Goal: Task Accomplishment & Management: Manage account settings

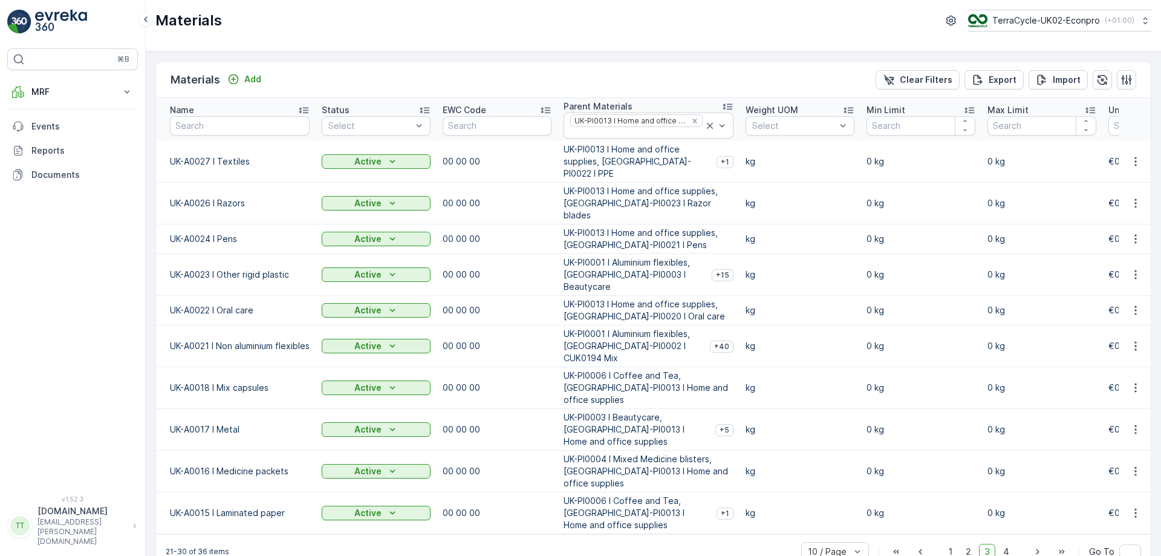
scroll to position [0, 1]
click at [706, 127] on icon at bounding box center [709, 126] width 6 height 6
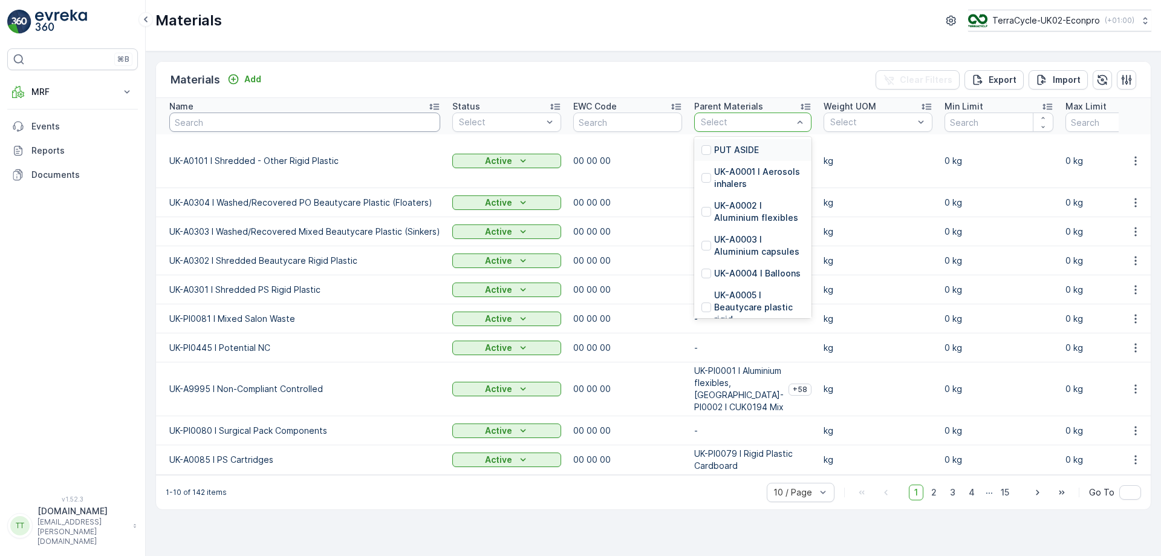
click at [255, 117] on input "text" at bounding box center [304, 121] width 271 height 19
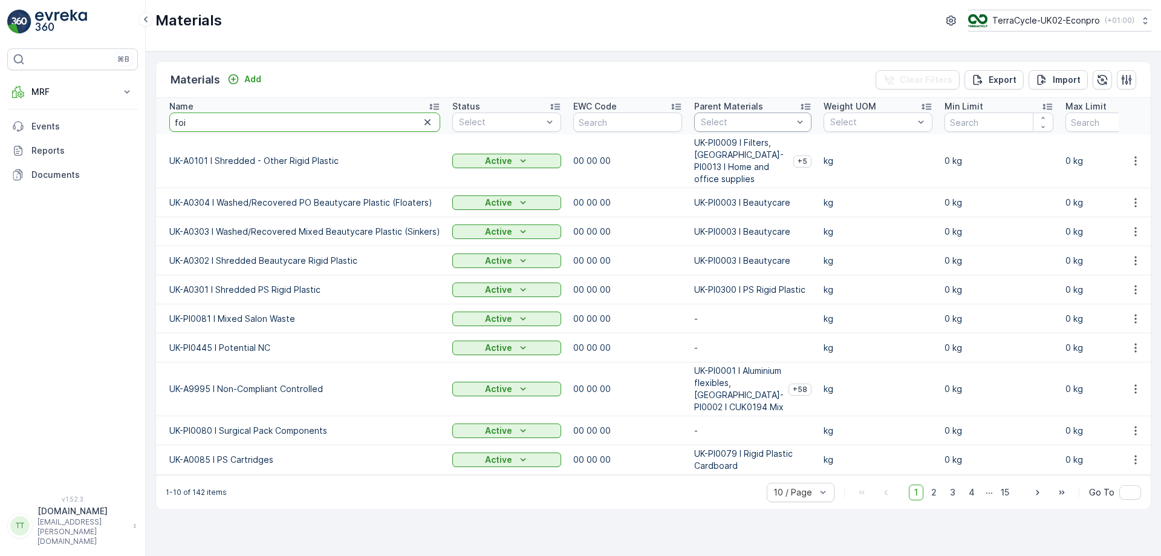
type input "foil"
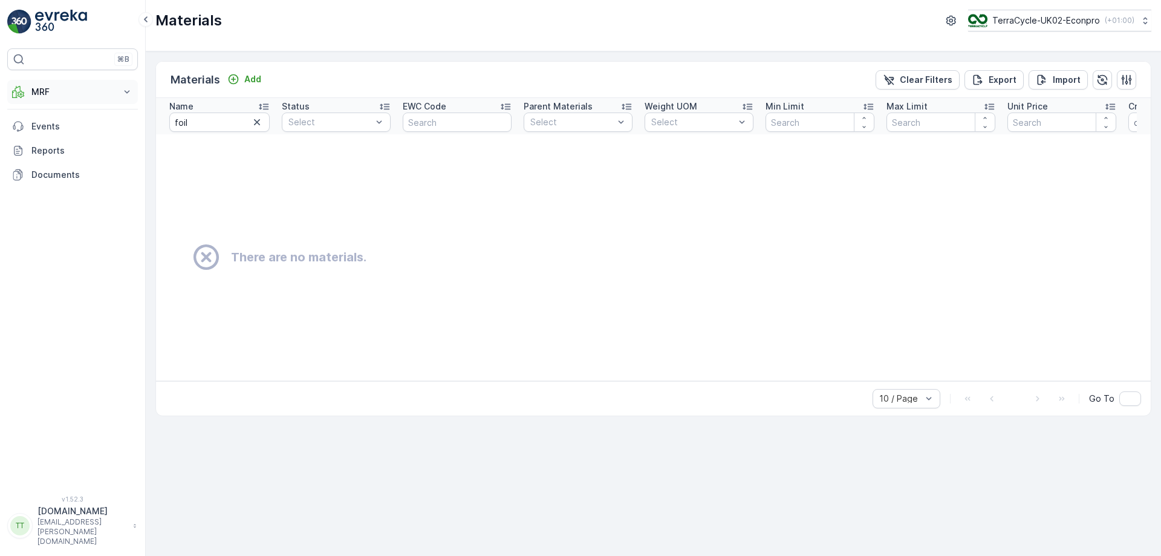
click at [134, 96] on button "MRF" at bounding box center [72, 92] width 131 height 24
click at [44, 164] on p "Process" at bounding box center [47, 163] width 33 height 12
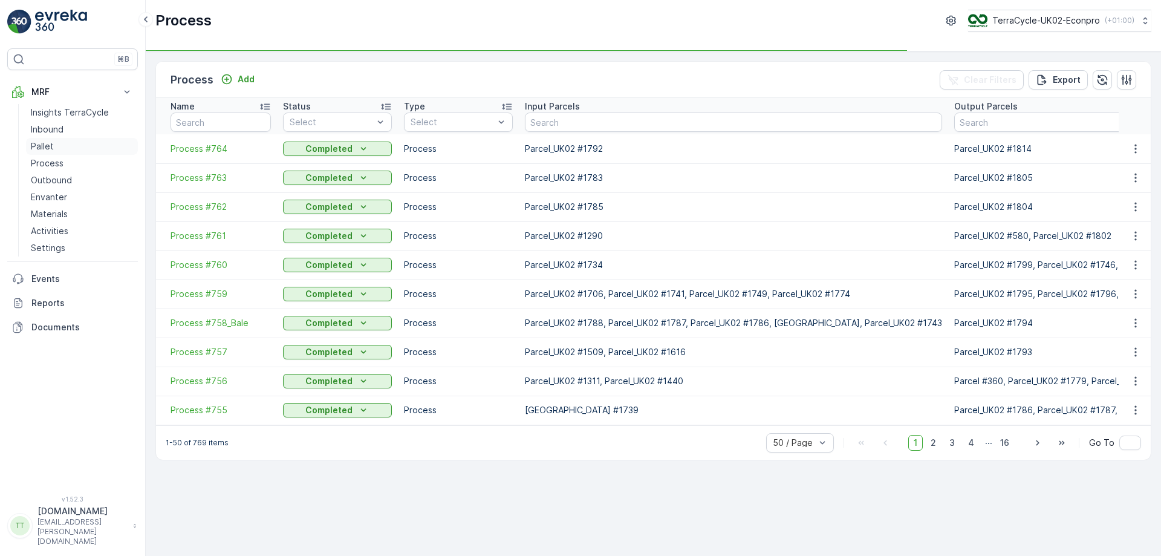
click at [45, 142] on p "Pallet" at bounding box center [42, 146] width 23 height 12
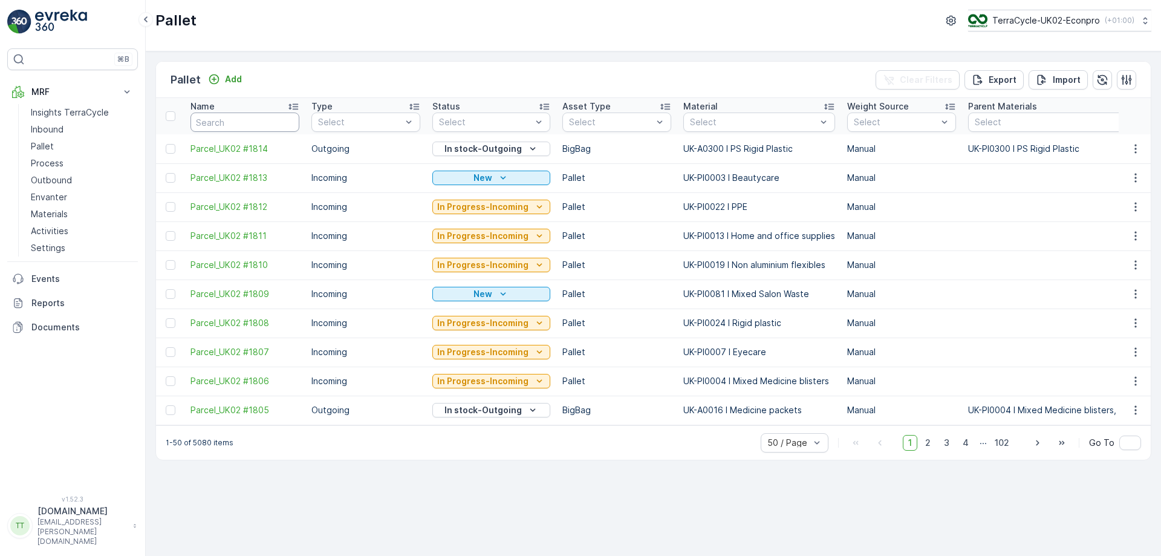
click at [238, 117] on input "text" at bounding box center [244, 121] width 109 height 19
type input "foil"
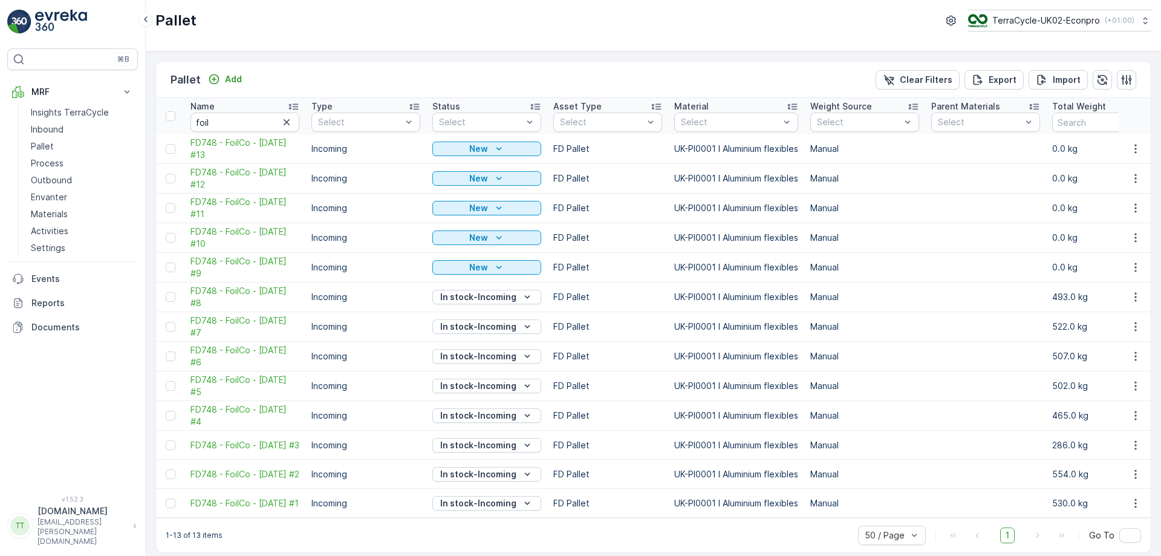
scroll to position [15, 0]
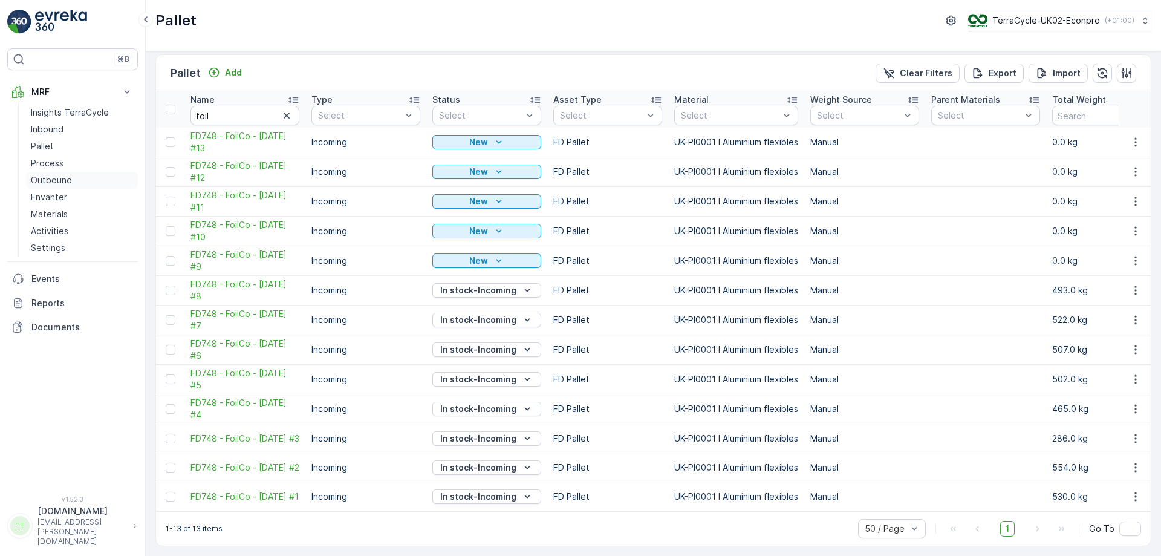
click at [63, 182] on p "Outbound" at bounding box center [51, 180] width 41 height 12
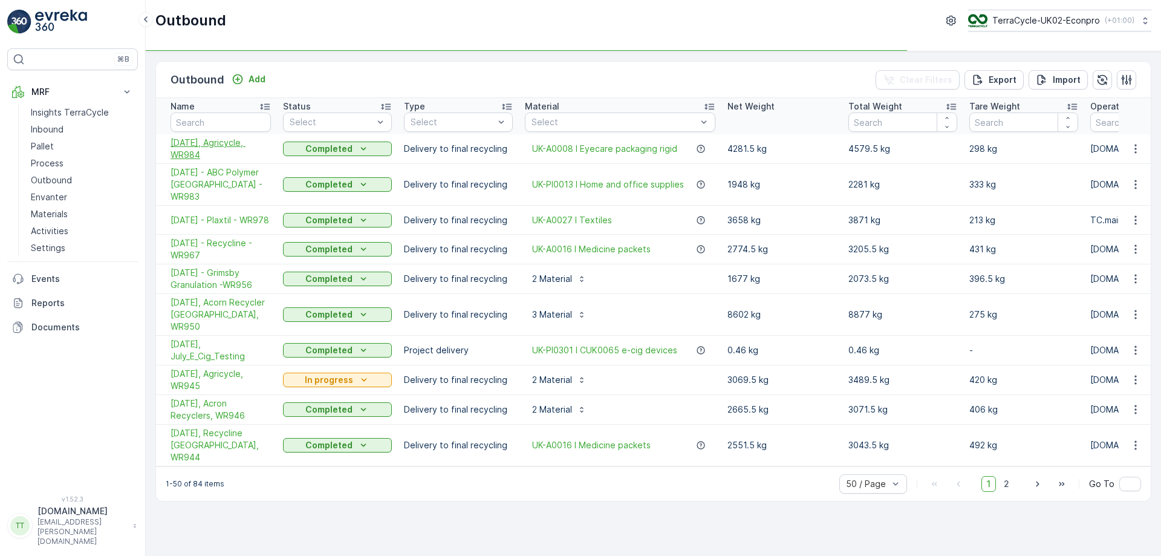
click at [212, 151] on span "30/09/2025, Agricycle, WR984" at bounding box center [220, 149] width 100 height 24
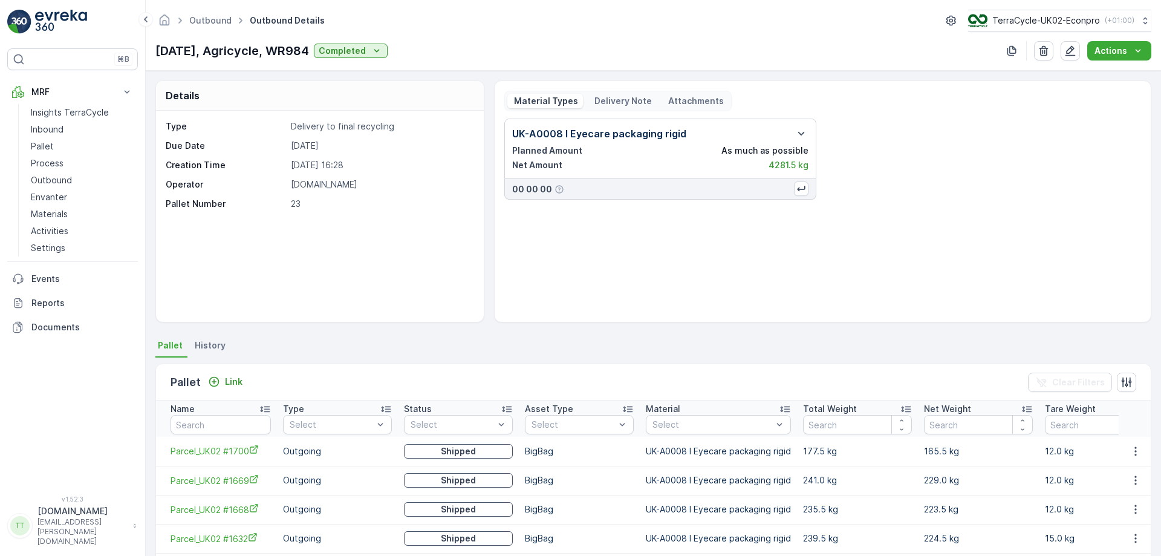
copy p "30/09/2025, Agricycle, WR984"
drag, startPoint x: 156, startPoint y: 50, endPoint x: 339, endPoint y: 47, distance: 183.2
click at [339, 47] on div "30/09/2025, Agricycle, WR984 Completed" at bounding box center [271, 51] width 232 height 18
click at [48, 180] on p "Outbound" at bounding box center [51, 180] width 41 height 12
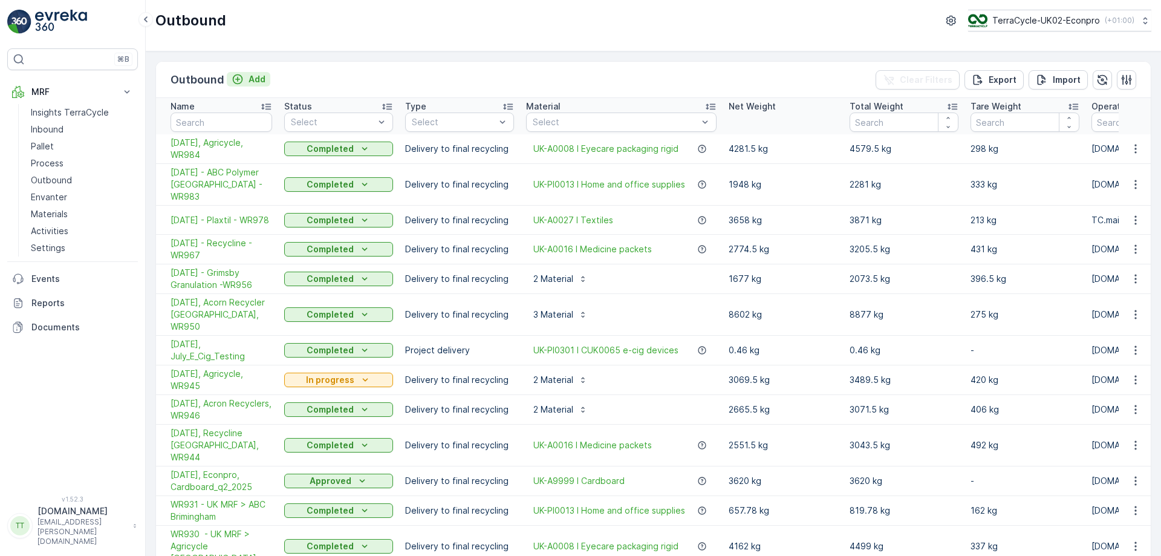
click at [253, 83] on p "Add" at bounding box center [256, 79] width 17 height 12
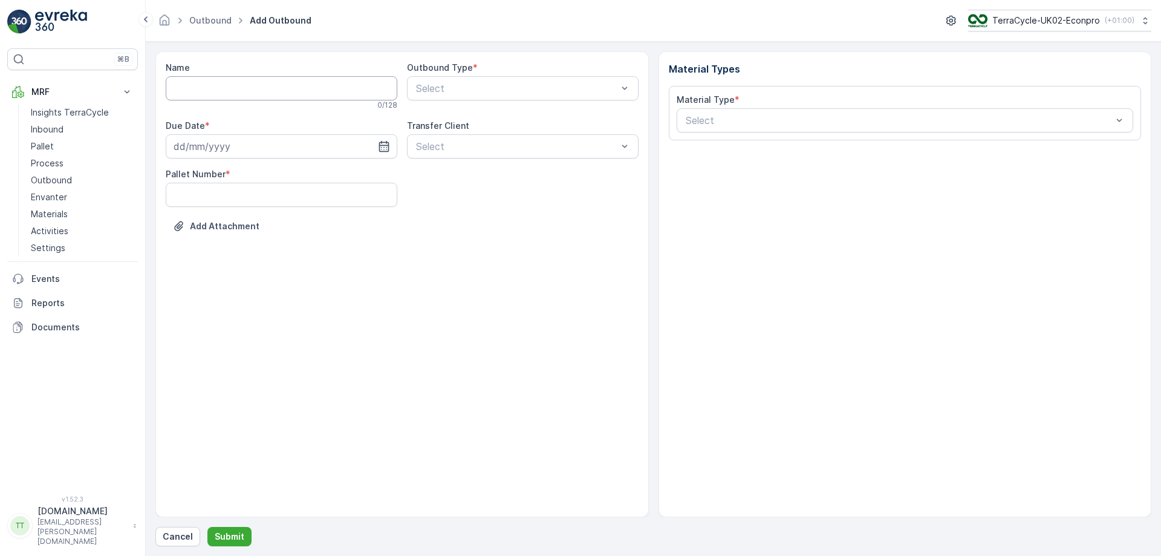
click at [261, 99] on input "Name" at bounding box center [282, 88] width 232 height 24
paste input "30/09/2025, Agricycle, WR984"
drag, startPoint x: 201, startPoint y: 88, endPoint x: 149, endPoint y: 83, distance: 52.2
click at [149, 83] on form "Name 30/09/2025, Agricycle, WR984 This name is already used 28 / 128 Outbound T…" at bounding box center [653, 299] width 1015 height 514
click at [252, 86] on input "15/10/2025, Agricycle, WR984" at bounding box center [282, 88] width 232 height 24
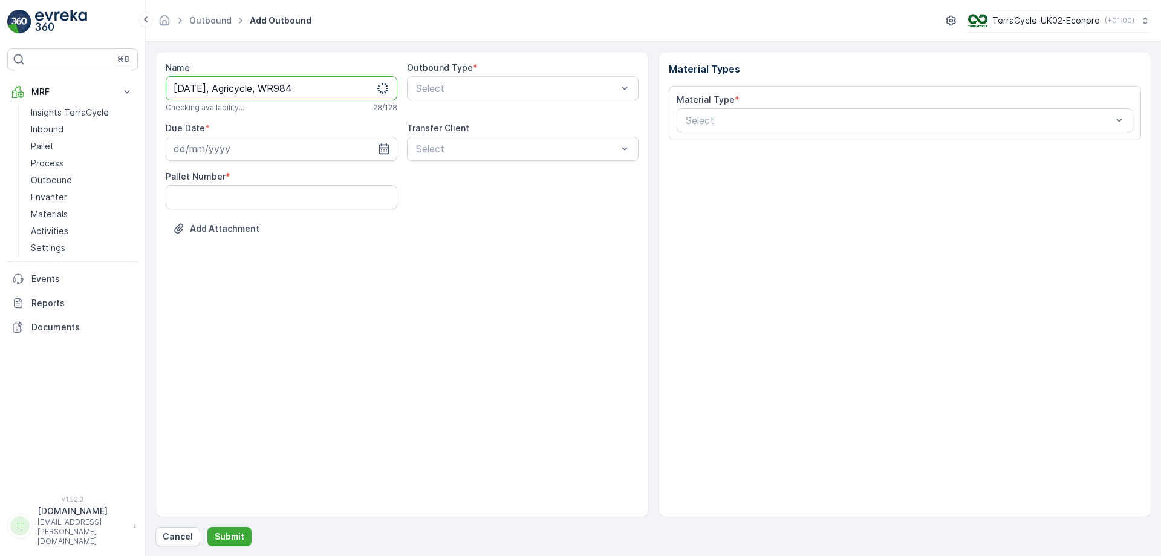
click at [252, 86] on input "15/10/2025, Agricycle, WR984" at bounding box center [282, 88] width 232 height 24
click at [289, 87] on input "15/10/2025, Casepak, WR984" at bounding box center [282, 88] width 232 height 24
drag, startPoint x: 291, startPoint y: 87, endPoint x: 351, endPoint y: 93, distance: 60.8
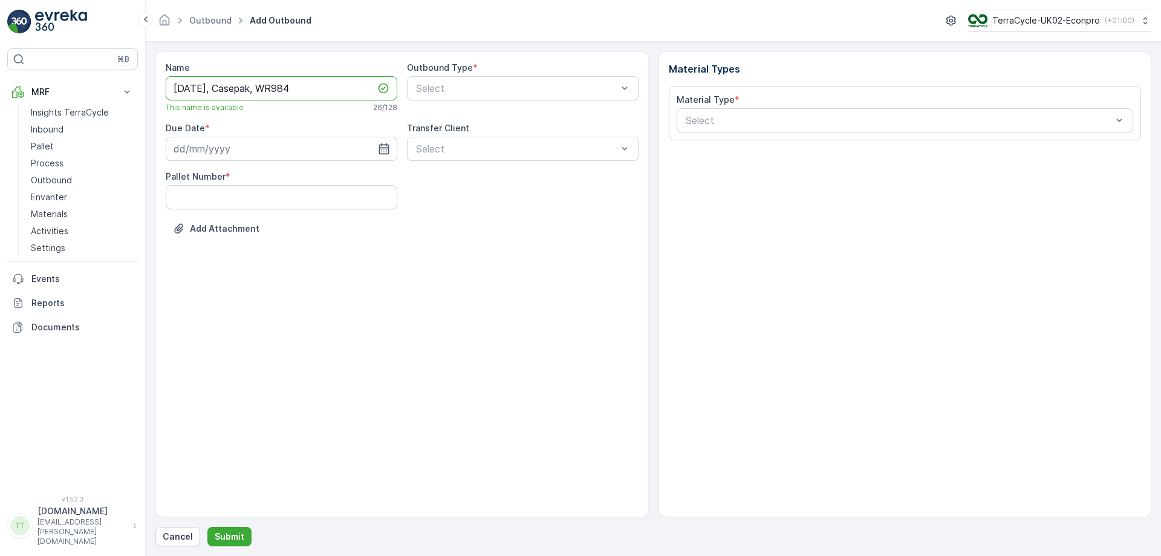
click at [351, 93] on input "15/10/2025, Casepak, WR984" at bounding box center [282, 88] width 232 height 24
type input "15/10/2025, Casepak, WRXXX"
click at [191, 145] on input at bounding box center [282, 149] width 232 height 24
click at [274, 276] on div "16" at bounding box center [273, 273] width 19 height 19
type input "16.10.2025"
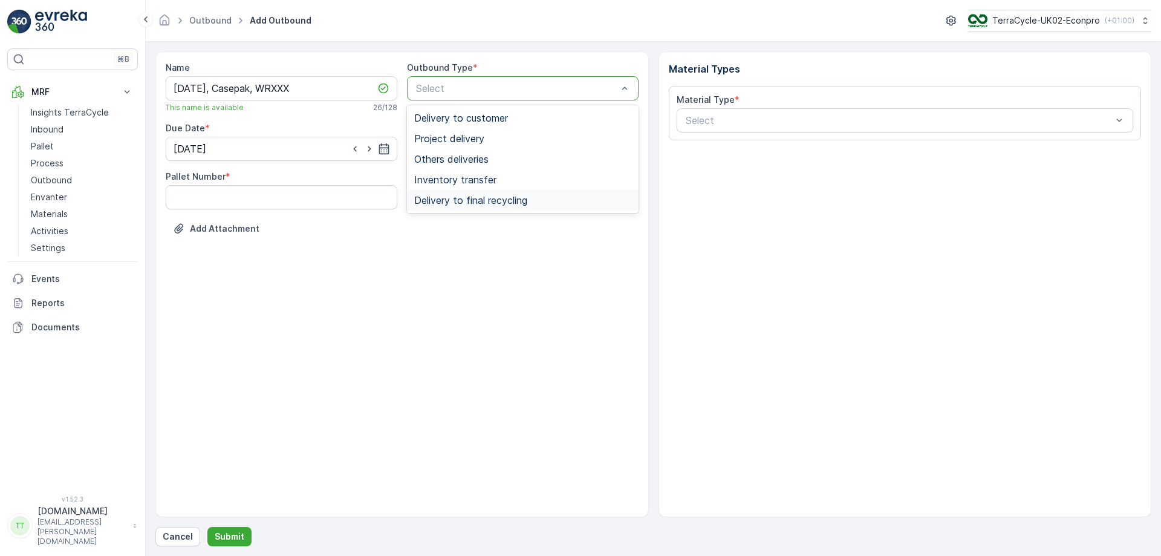
click at [453, 203] on span "Delivery to final recycling" at bounding box center [470, 200] width 113 height 11
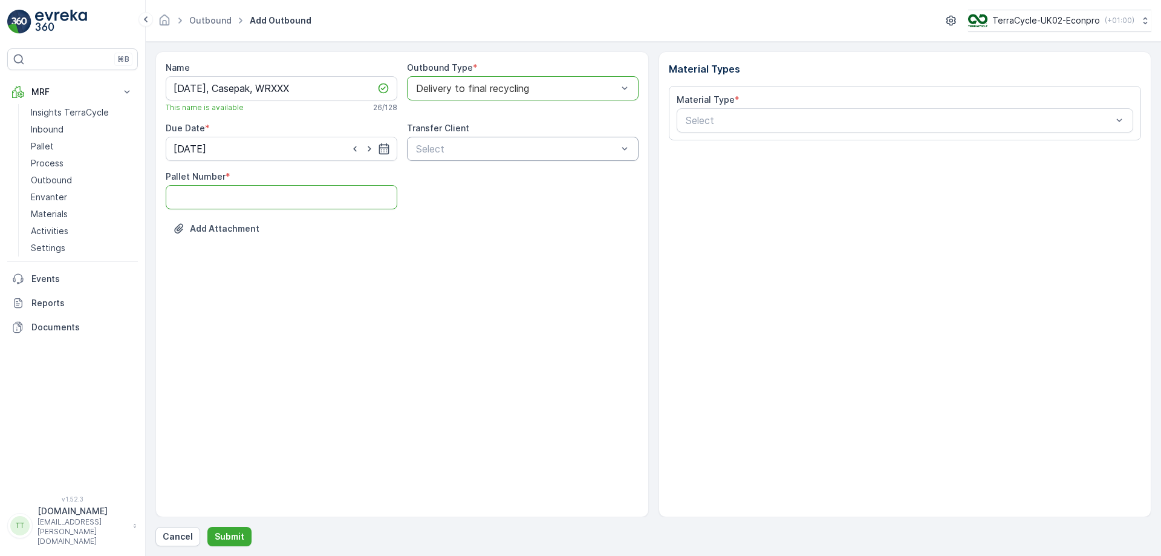
click at [265, 194] on Number "Pallet Number" at bounding box center [282, 197] width 232 height 24
type Number "8"
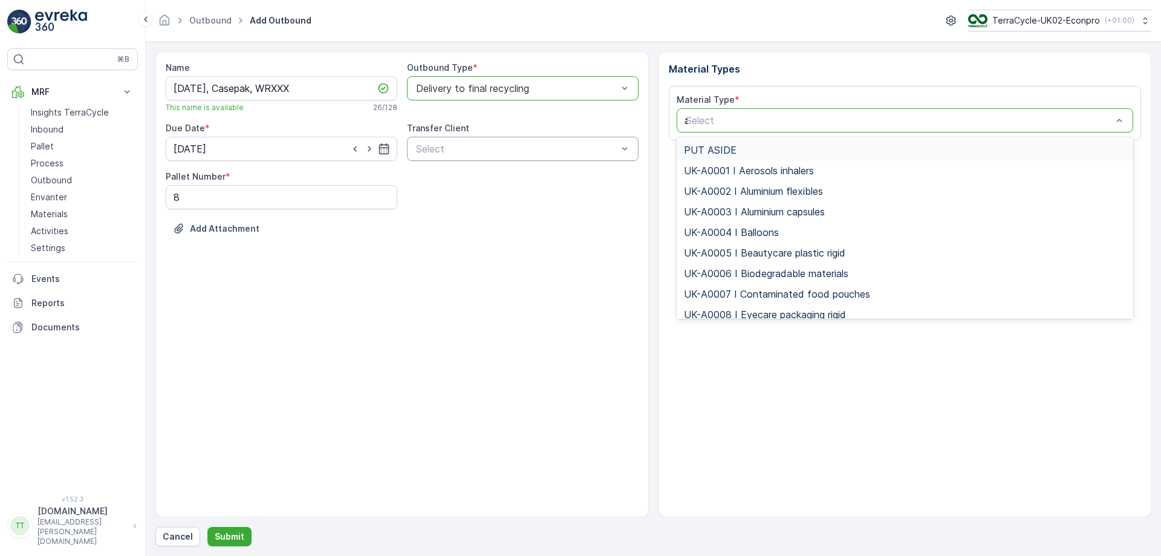
type input "al"
click at [736, 169] on span "UK-A0002 I Aluminium flexibles" at bounding box center [753, 170] width 139 height 11
click at [862, 124] on div at bounding box center [898, 120] width 429 height 11
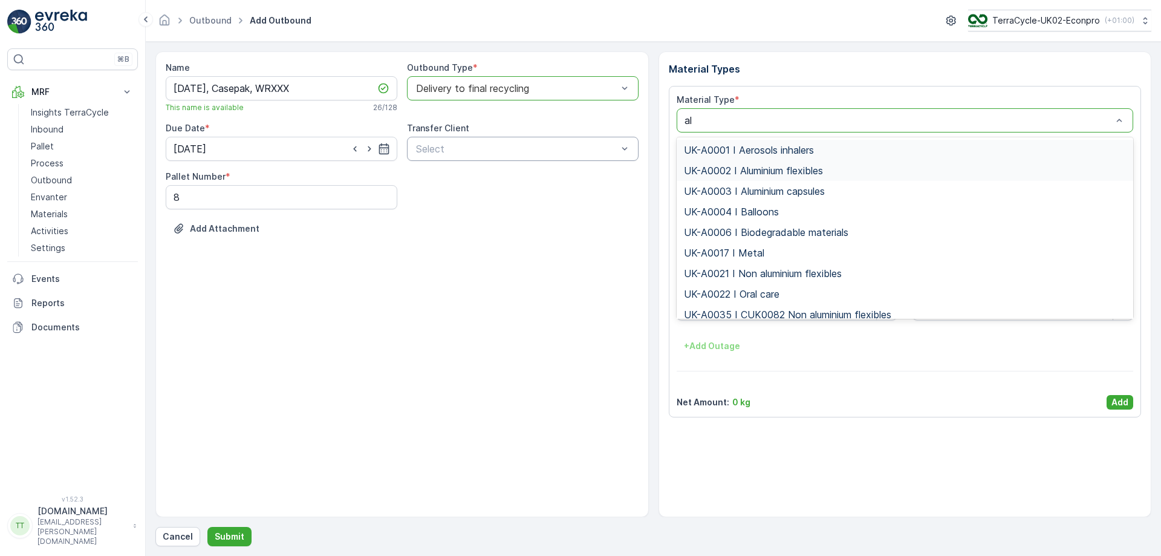
type input "alu"
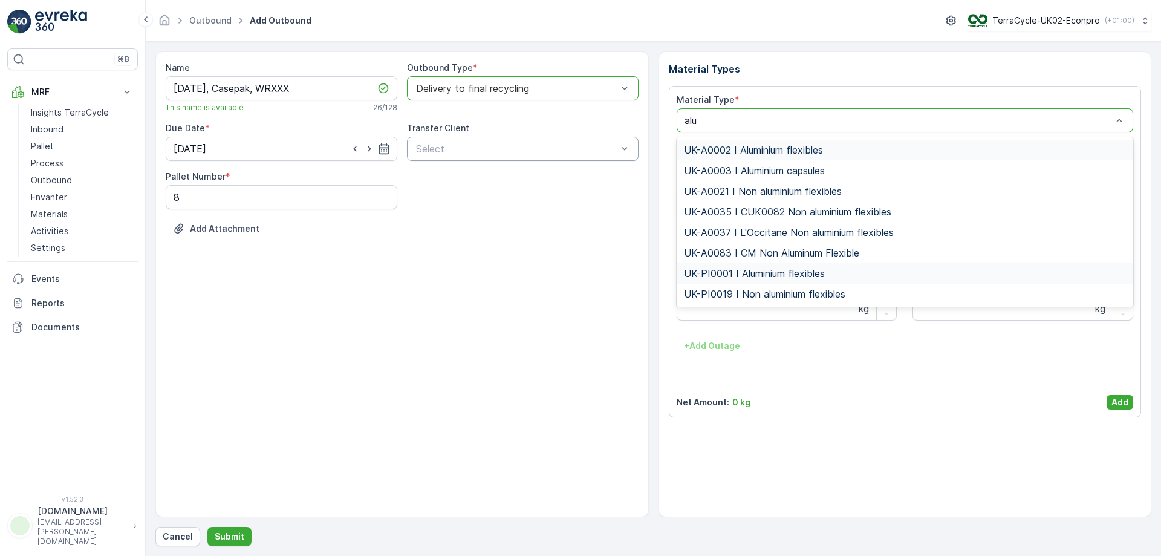
click at [770, 274] on span "UK-PI0001 I Aluminium flexibles" at bounding box center [754, 273] width 141 height 11
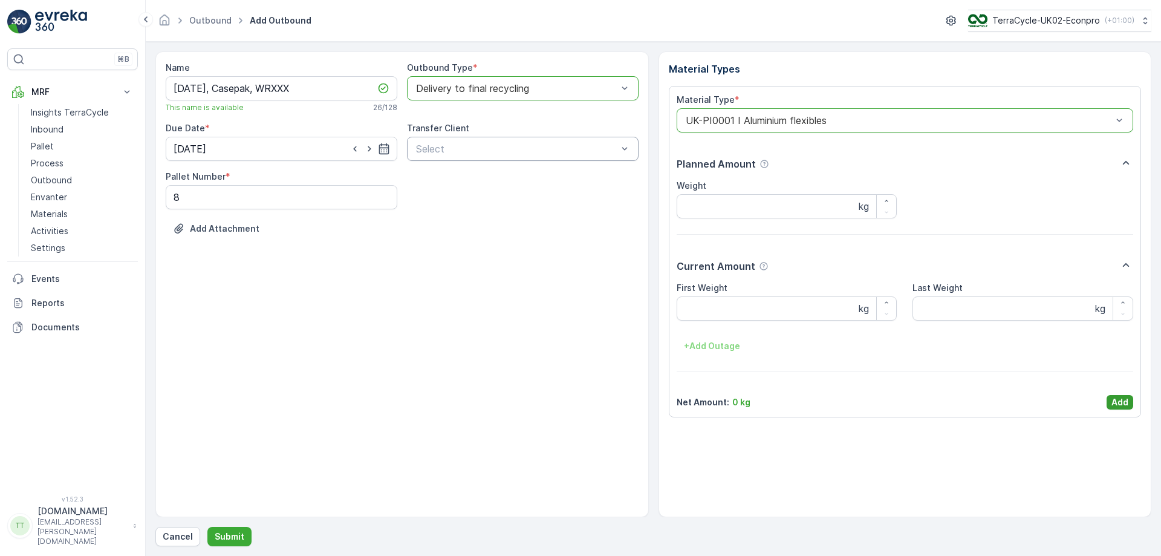
click at [1122, 406] on p "Add" at bounding box center [1119, 402] width 17 height 12
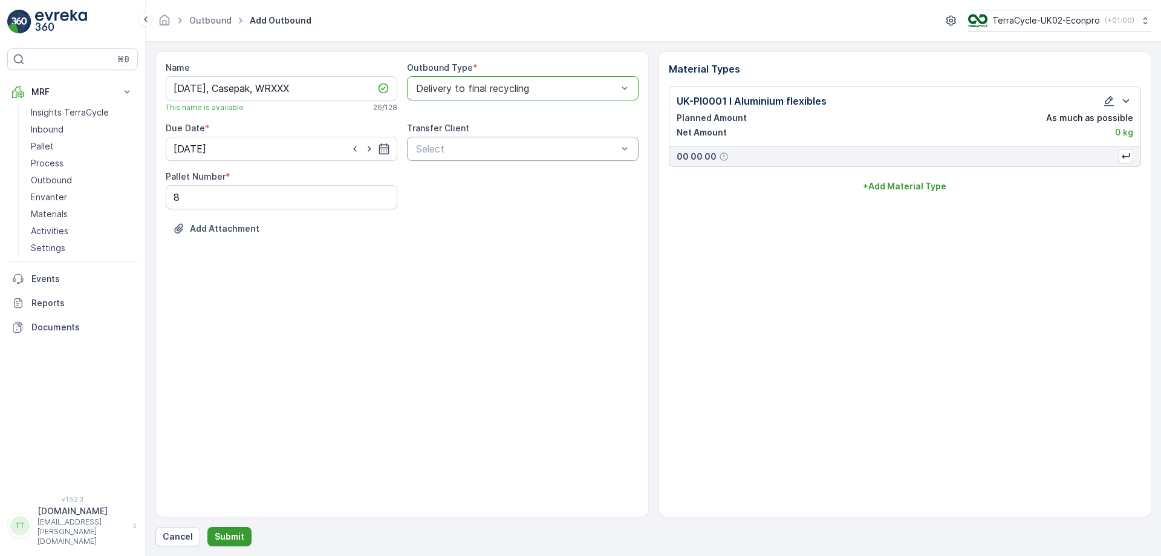
click at [218, 537] on p "Submit" at bounding box center [230, 536] width 30 height 12
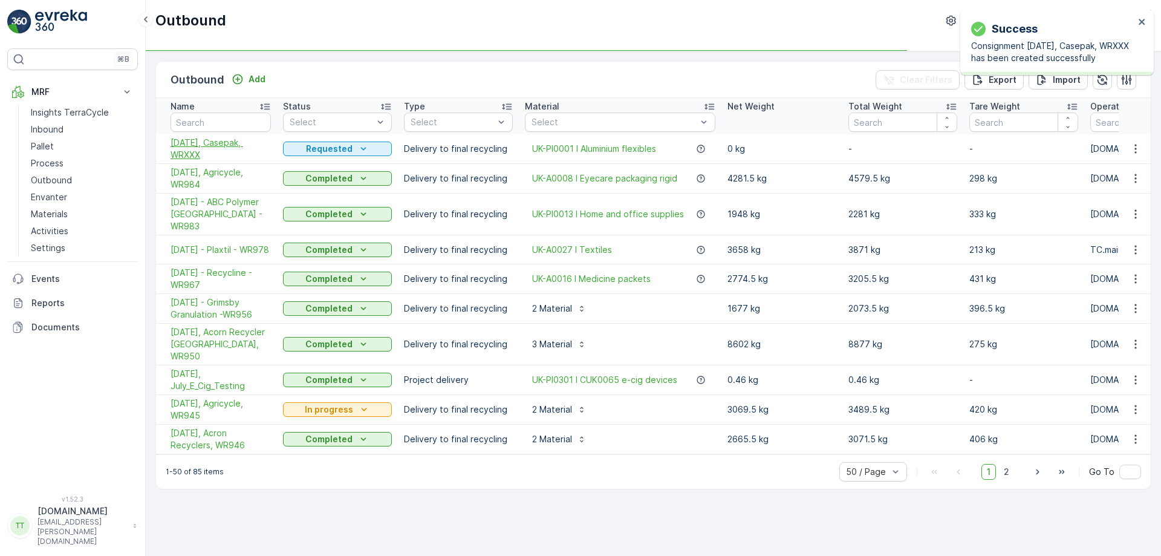
click at [196, 149] on span "15/10/2025, Casepak, WRXXX" at bounding box center [220, 149] width 100 height 24
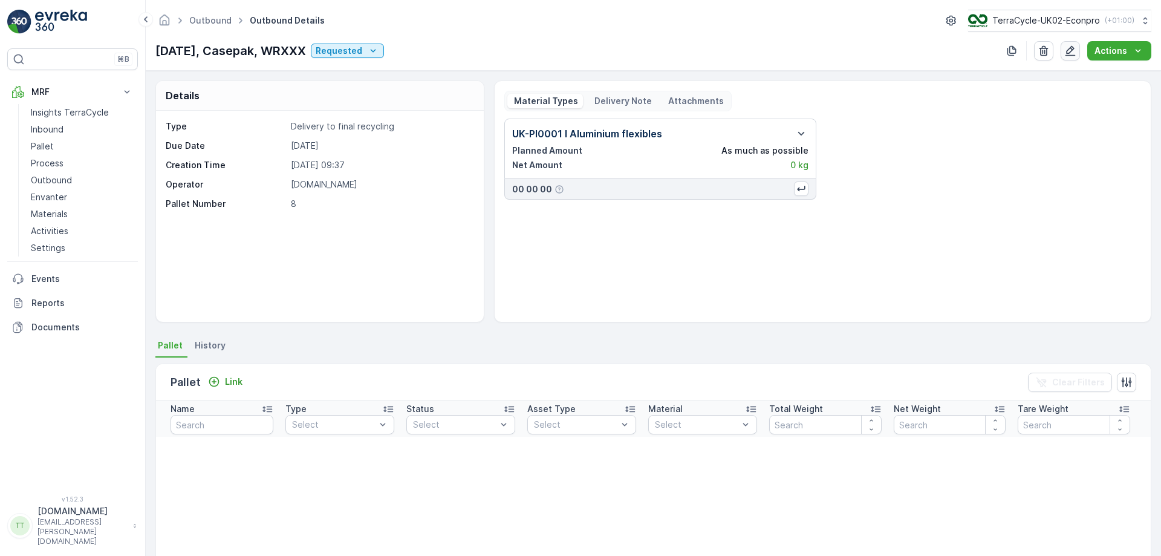
click at [1074, 49] on icon "button" at bounding box center [1070, 51] width 12 height 12
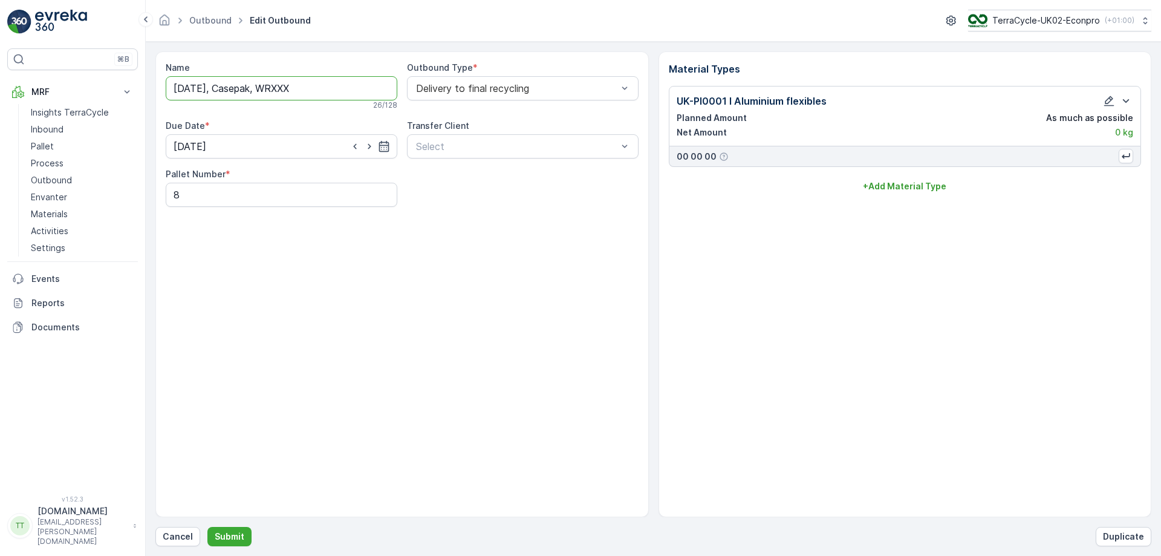
click at [184, 93] on input "15/10/2025, Casepak, WRXXX" at bounding box center [282, 88] width 232 height 24
type input "16/10/2025, Casepak, WRXXX"
click at [237, 539] on p "Submit" at bounding box center [230, 536] width 30 height 12
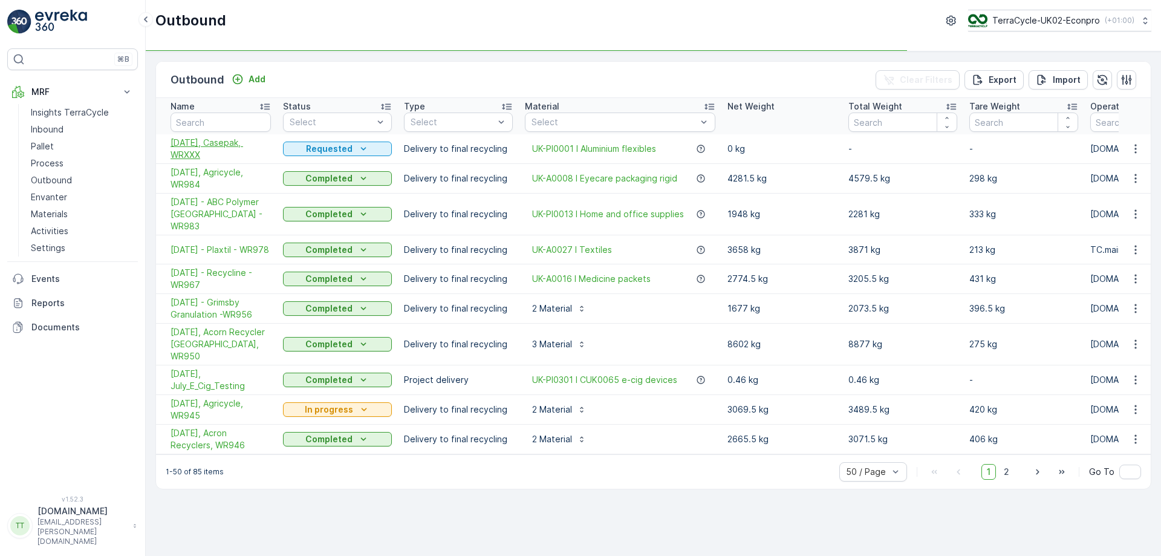
click at [211, 150] on span "16/10/2025, Casepak, WRXXX" at bounding box center [220, 149] width 100 height 24
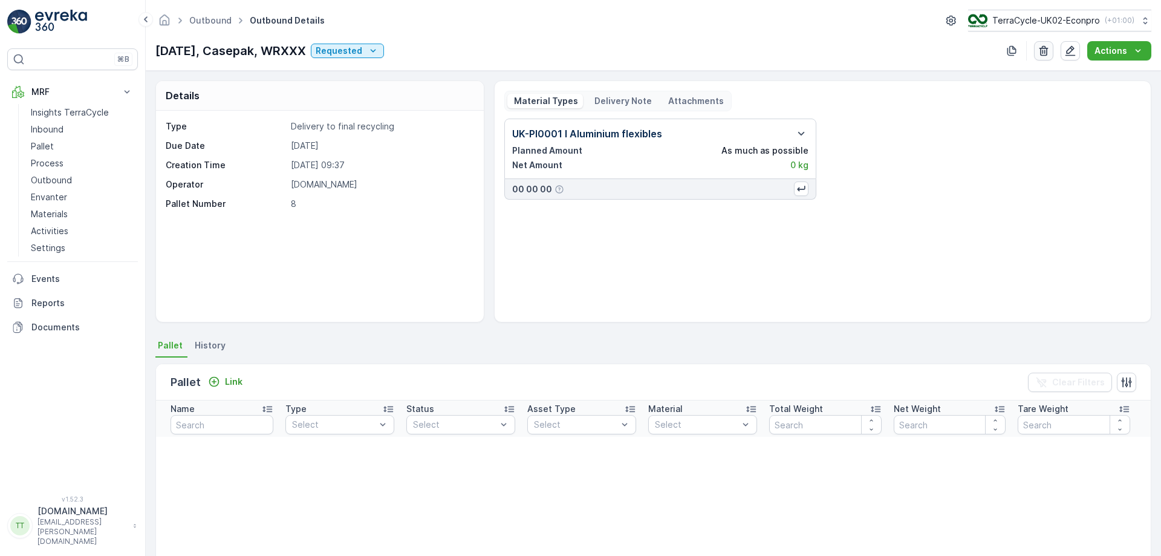
click at [1050, 51] on icon "button" at bounding box center [1043, 51] width 12 height 12
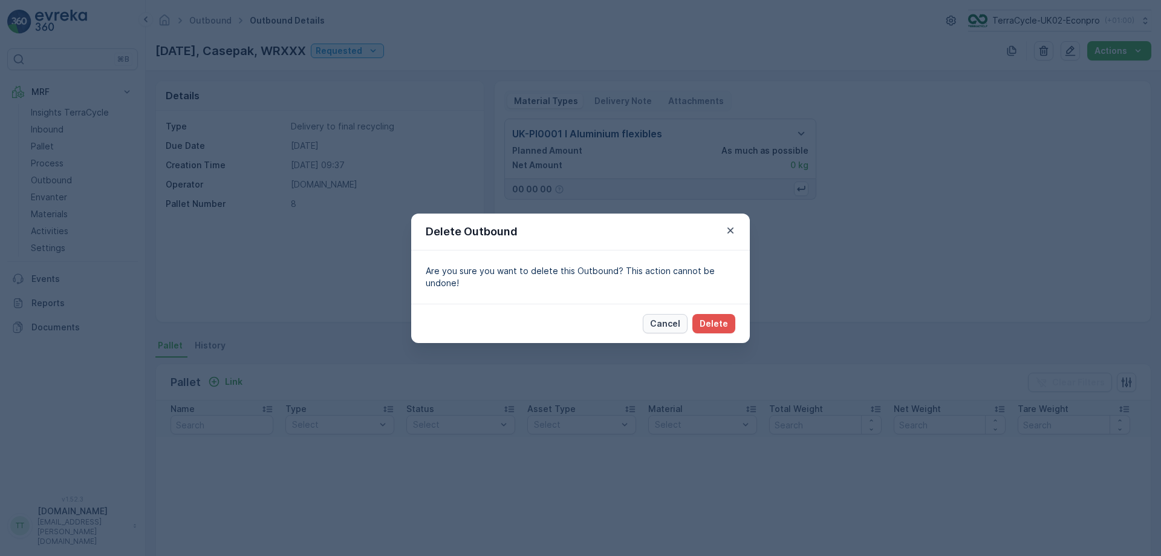
click at [673, 328] on p "Cancel" at bounding box center [665, 323] width 30 height 12
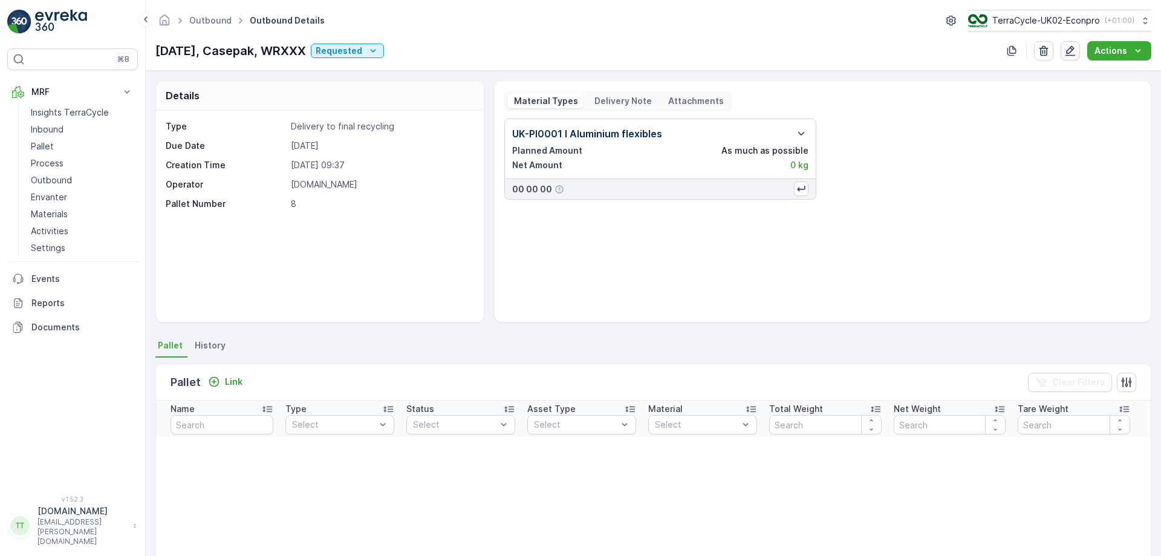
click at [1073, 56] on icon "button" at bounding box center [1070, 51] width 12 height 12
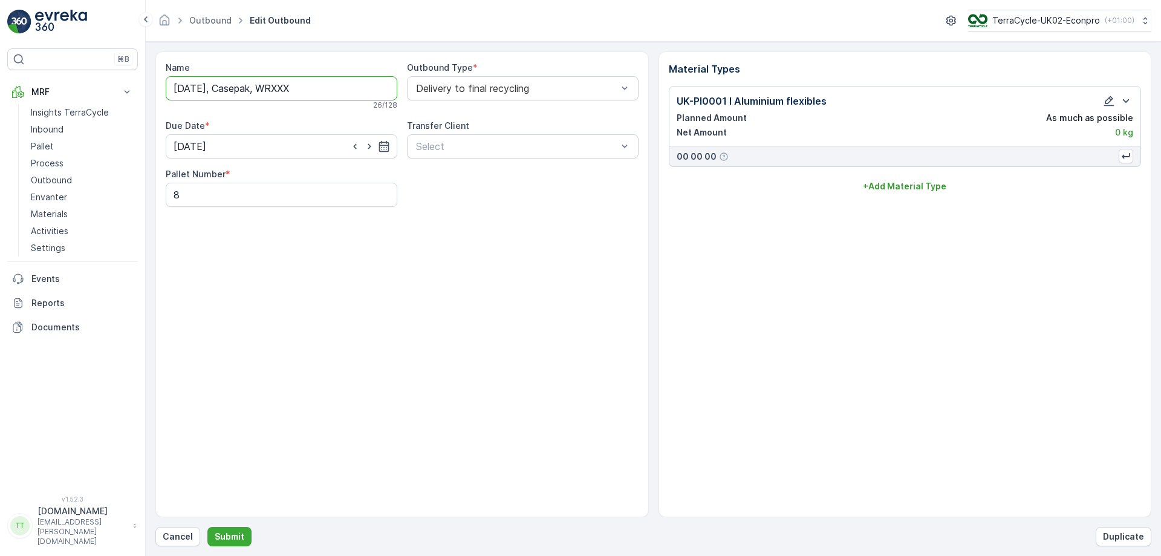
click at [232, 91] on input "16/10/2025, Casepak, WRXXX" at bounding box center [282, 88] width 232 height 24
click at [278, 90] on input "16/10/2025 - Casepak, WRXXX" at bounding box center [282, 88] width 232 height 24
type input "16/10/2025 - Casepak - WRXXX"
click at [222, 529] on button "Submit" at bounding box center [229, 536] width 44 height 19
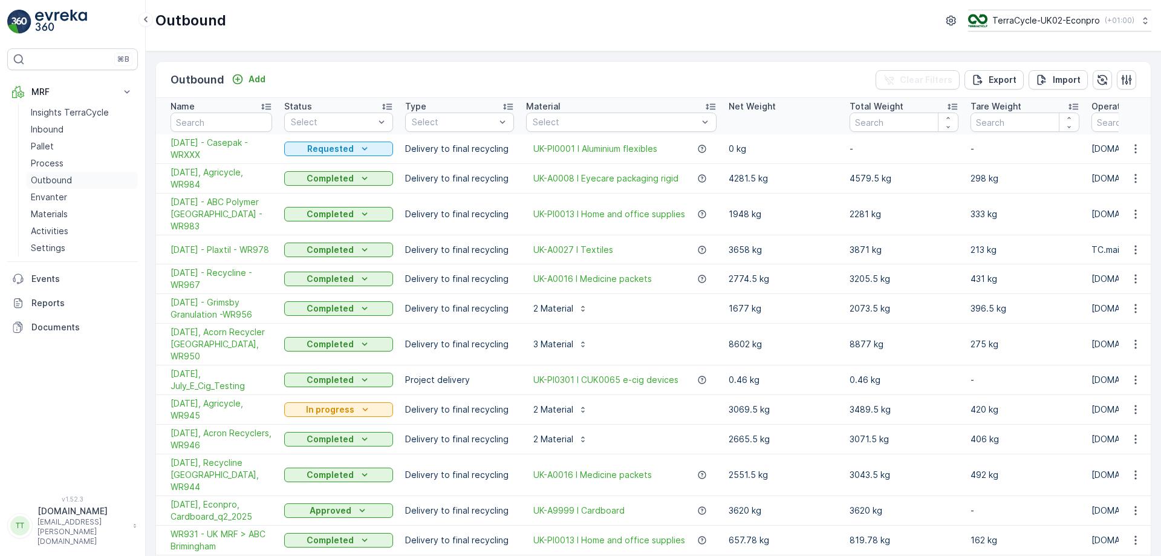
click at [49, 178] on p "Outbound" at bounding box center [51, 180] width 41 height 12
click at [46, 145] on p "Pallet" at bounding box center [42, 146] width 23 height 12
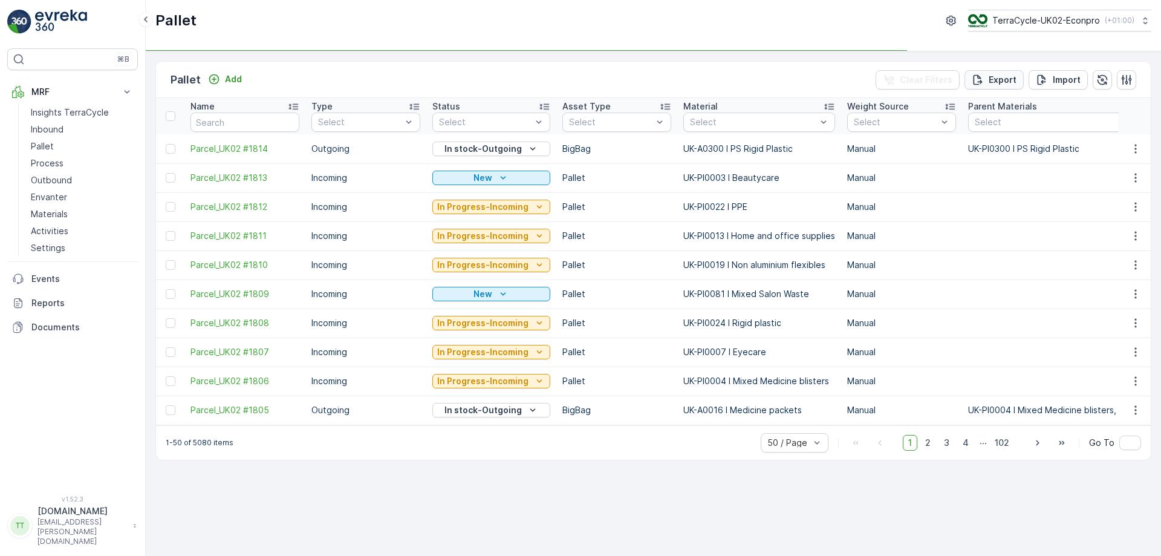
click at [997, 84] on p "Export" at bounding box center [1003, 80] width 28 height 12
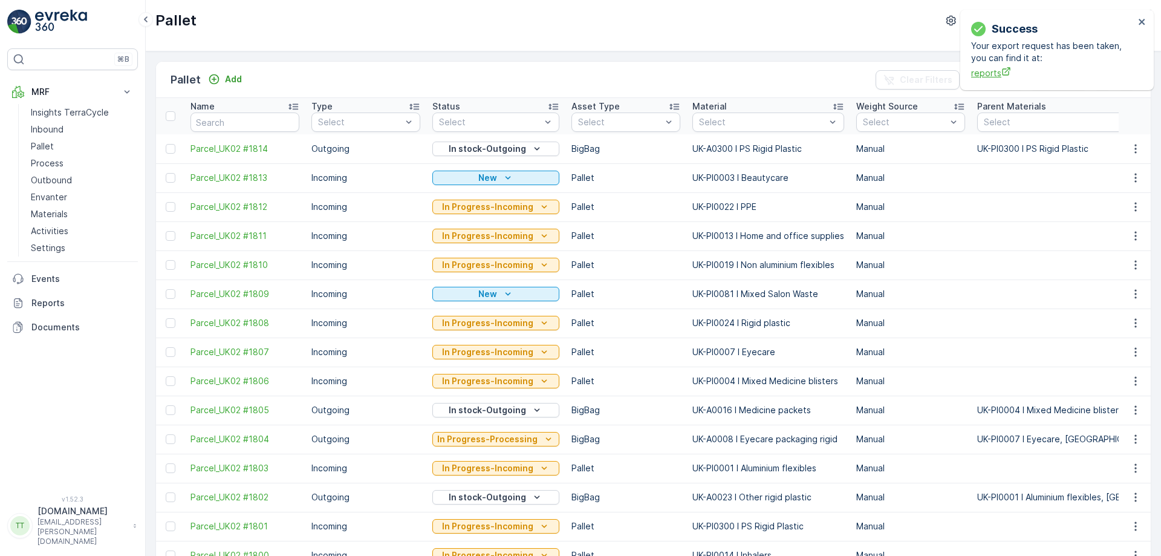
click at [981, 72] on span "reports" at bounding box center [1052, 73] width 163 height 13
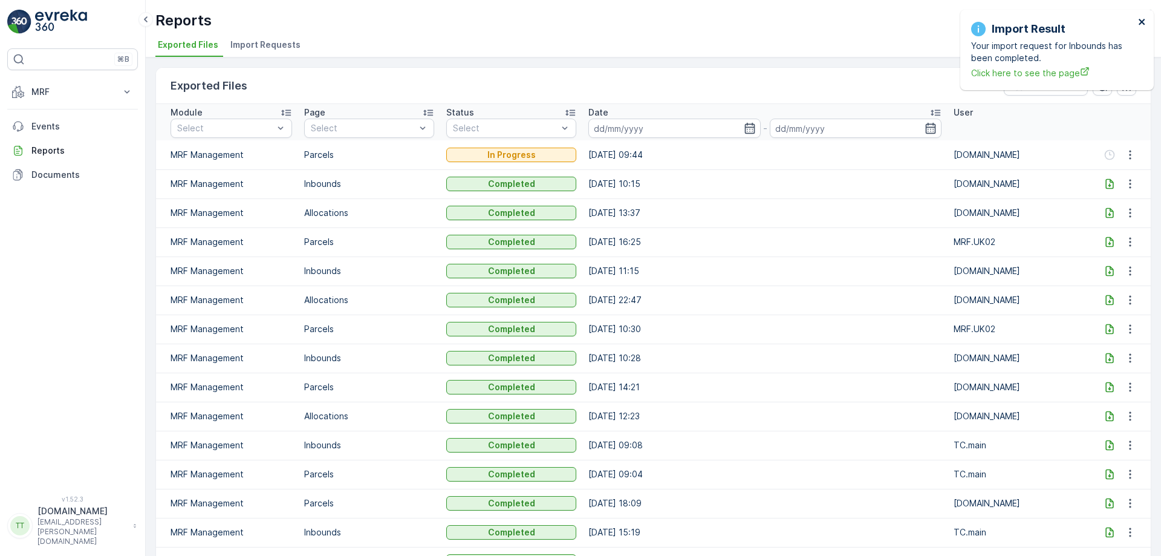
click at [1144, 23] on icon "close" at bounding box center [1142, 22] width 8 height 10
